Goal: Information Seeking & Learning: Learn about a topic

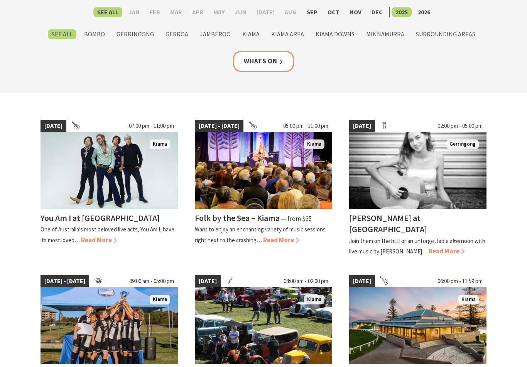
scroll to position [120, 0]
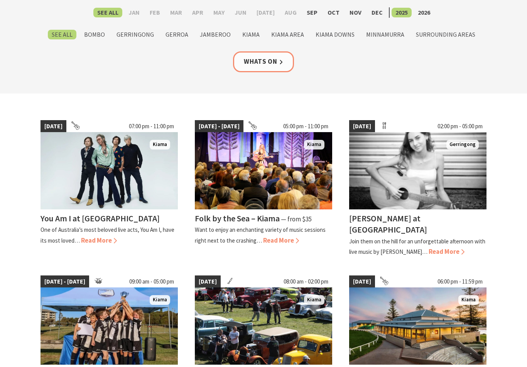
click at [275, 62] on link "Whats On" at bounding box center [263, 62] width 61 height 20
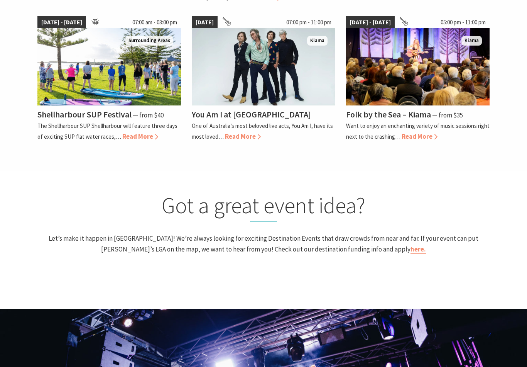
scroll to position [751, 0]
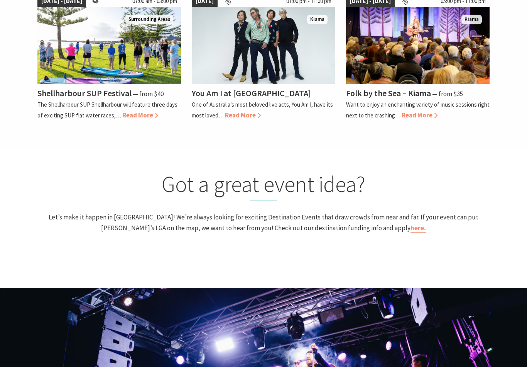
click at [407, 98] on h4 "Folk by the Sea – Kiama" at bounding box center [388, 93] width 85 height 11
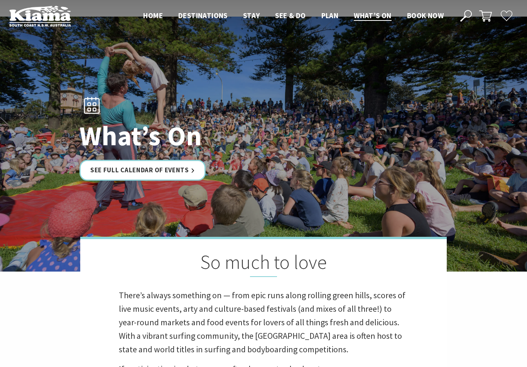
scroll to position [0, 0]
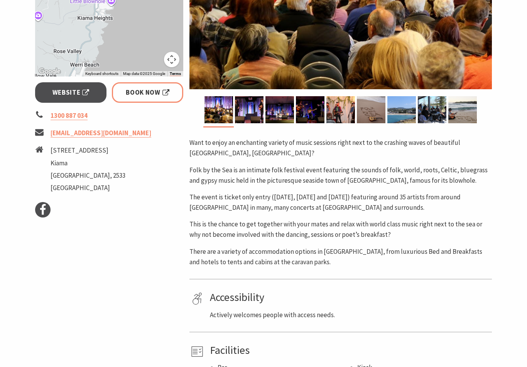
scroll to position [253, 0]
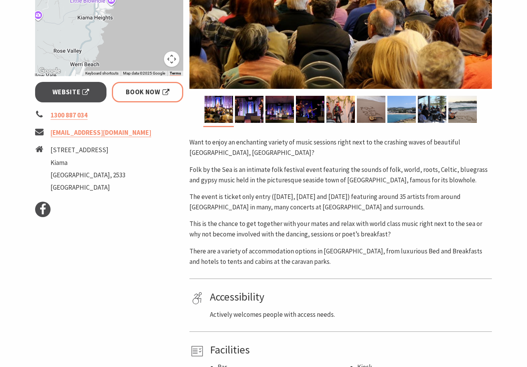
click at [70, 96] on span "Website" at bounding box center [71, 92] width 37 height 10
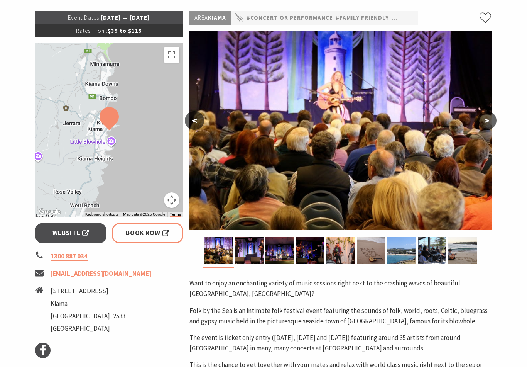
scroll to position [114, 0]
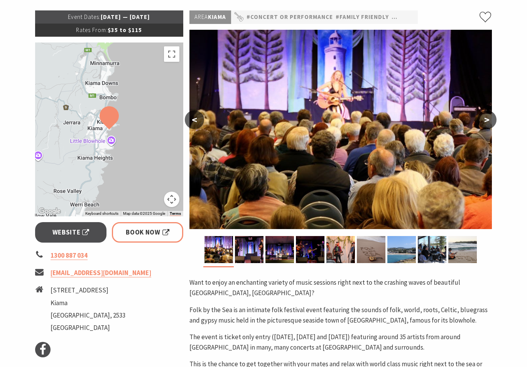
click at [249, 242] on img at bounding box center [249, 249] width 29 height 27
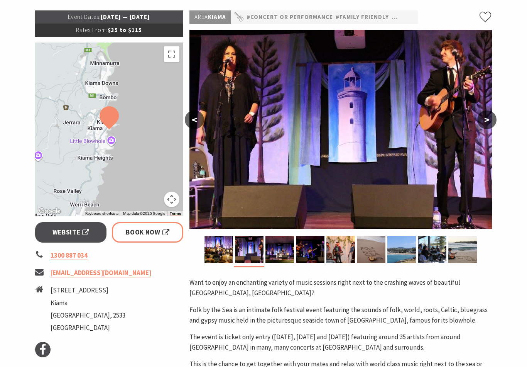
click at [486, 120] on button ">" at bounding box center [487, 119] width 19 height 19
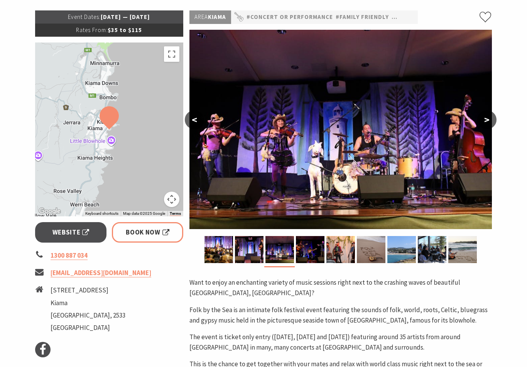
click at [486, 123] on button ">" at bounding box center [487, 119] width 19 height 19
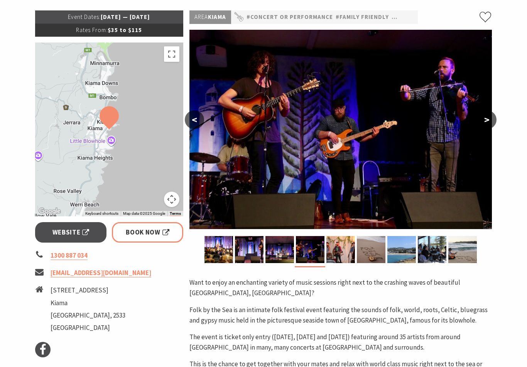
click at [492, 120] on button ">" at bounding box center [487, 119] width 19 height 19
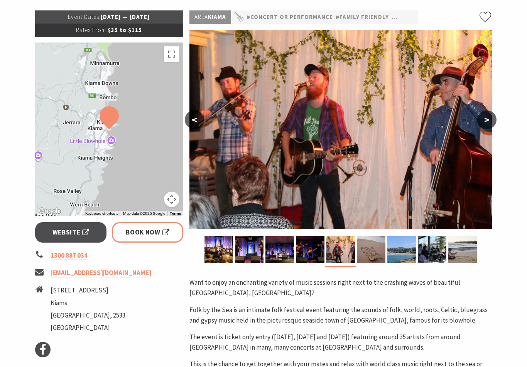
click at [487, 119] on button ">" at bounding box center [487, 119] width 19 height 19
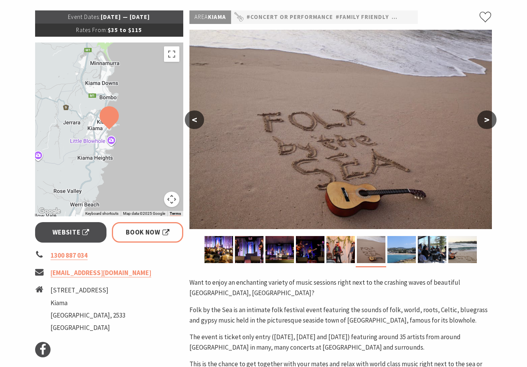
click at [486, 124] on button ">" at bounding box center [487, 119] width 19 height 19
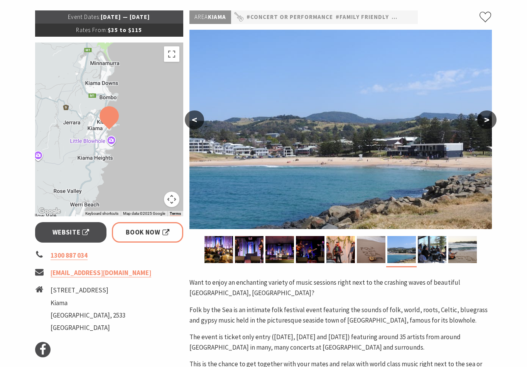
click at [490, 121] on button ">" at bounding box center [487, 119] width 19 height 19
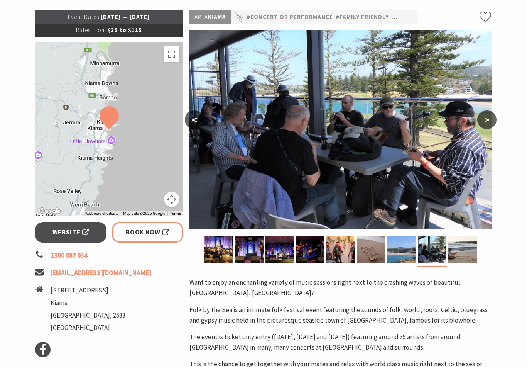
click at [490, 120] on button ">" at bounding box center [487, 119] width 19 height 19
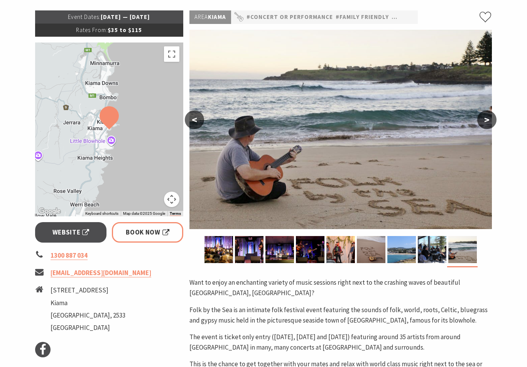
click at [489, 118] on button ">" at bounding box center [487, 119] width 19 height 19
click at [488, 117] on button ">" at bounding box center [487, 119] width 19 height 19
click at [484, 123] on button ">" at bounding box center [487, 119] width 19 height 19
